Goal: Transaction & Acquisition: Subscribe to service/newsletter

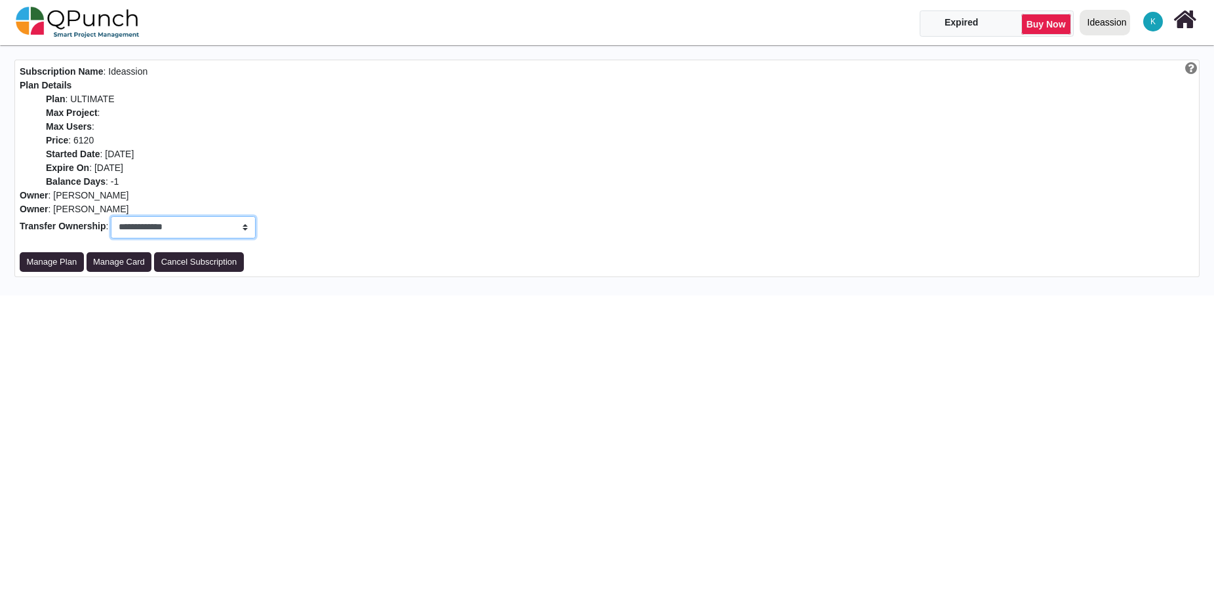
click at [200, 232] on select "**********" at bounding box center [183, 227] width 144 height 22
click at [1050, 28] on link "Buy Now" at bounding box center [1046, 24] width 50 height 21
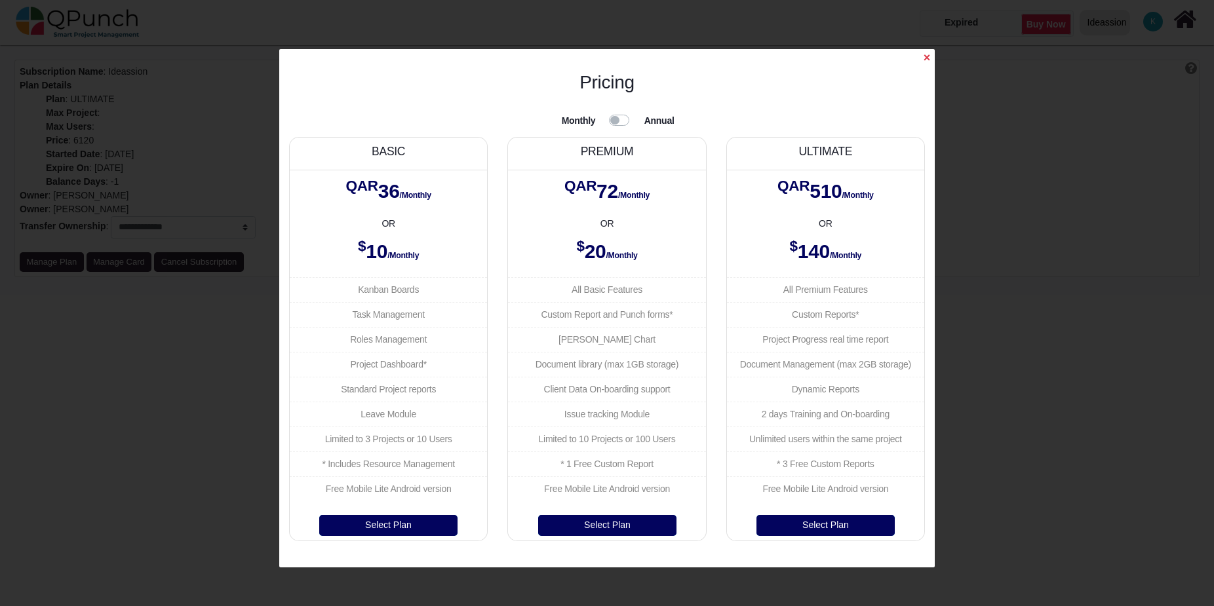
click at [618, 128] on div at bounding box center [626, 120] width 35 height 16
click at [635, 112] on label at bounding box center [635, 112] width 0 height 0
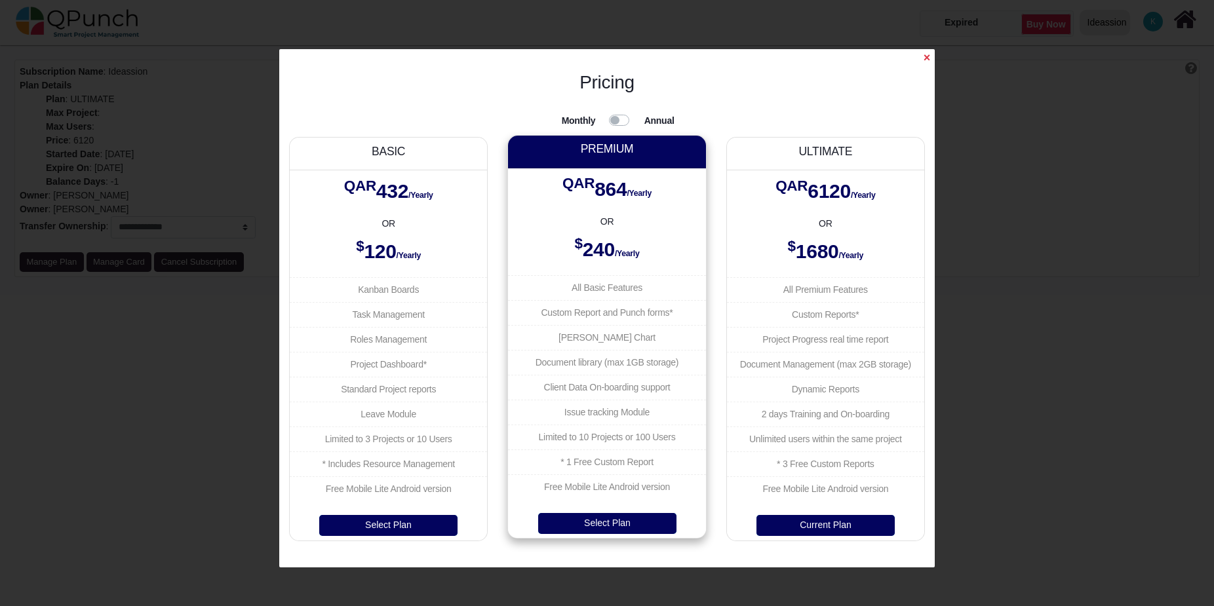
click at [641, 507] on div "QAR 864 /Yearly OR $ 240 /Yearly All Basic Features Custom Report and Punch for…" at bounding box center [606, 338] width 197 height 340
click at [635, 515] on button "Select Plan" at bounding box center [607, 523] width 138 height 21
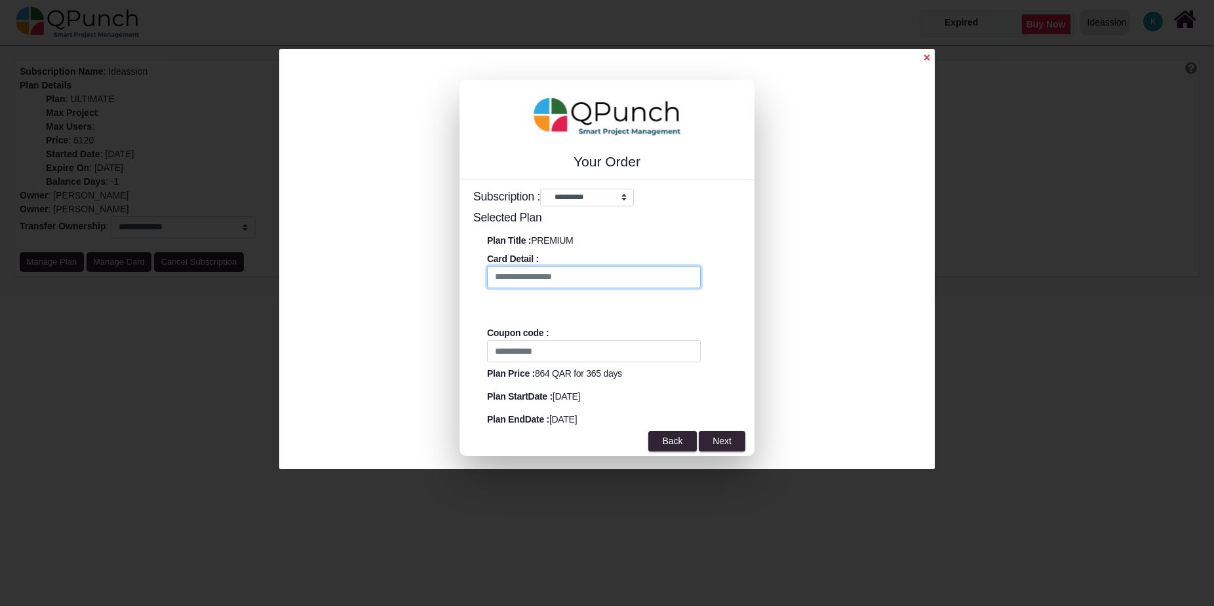
click at [601, 279] on input "text" at bounding box center [594, 277] width 214 height 22
click at [555, 348] on input "text" at bounding box center [594, 351] width 214 height 22
click at [676, 436] on button "Back" at bounding box center [672, 441] width 48 height 21
